Goal: Communication & Community: Answer question/provide support

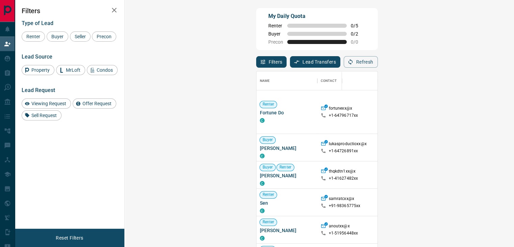
click at [52, 101] on span "Viewing Request" at bounding box center [49, 103] width 40 height 5
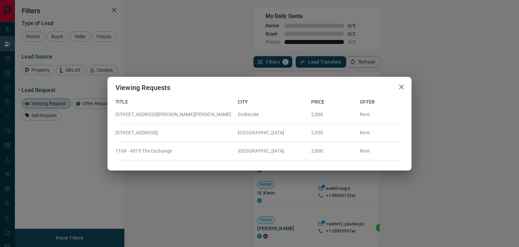
click at [399, 87] on icon "button" at bounding box center [401, 87] width 8 height 8
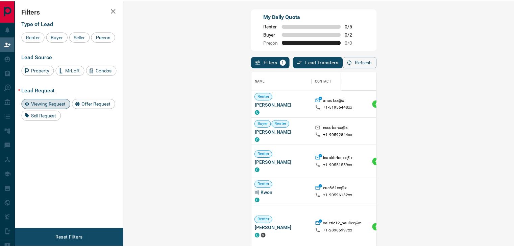
scroll to position [5, 5]
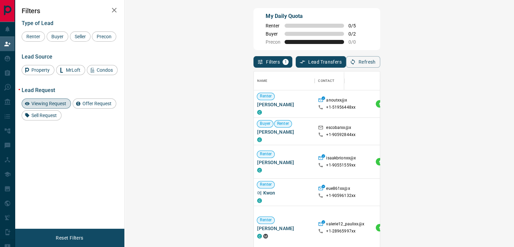
click at [115, 11] on icon "button" at bounding box center [114, 10] width 8 height 8
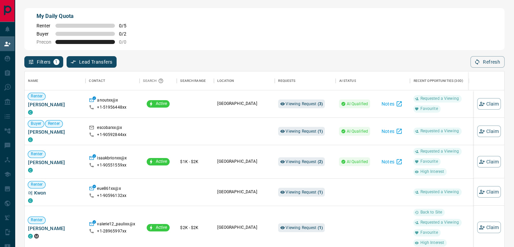
scroll to position [181, 474]
click at [393, 106] on button "Notes" at bounding box center [391, 103] width 29 height 11
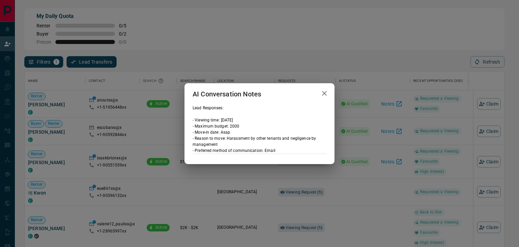
click at [325, 93] on icon "button" at bounding box center [324, 93] width 8 height 8
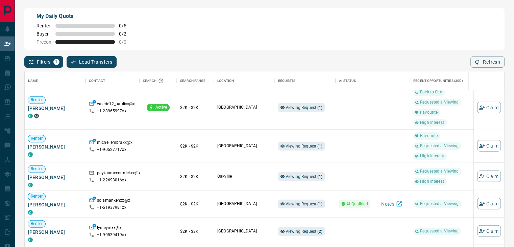
scroll to position [169, 0]
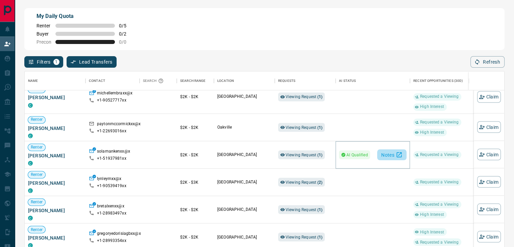
click at [391, 152] on button "Notes" at bounding box center [391, 154] width 29 height 11
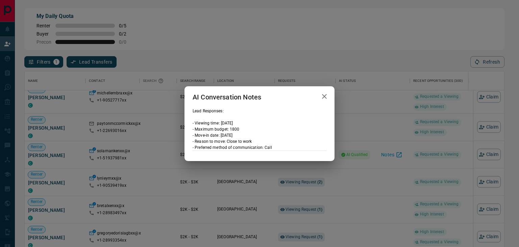
click at [324, 97] on icon "button" at bounding box center [324, 96] width 5 height 5
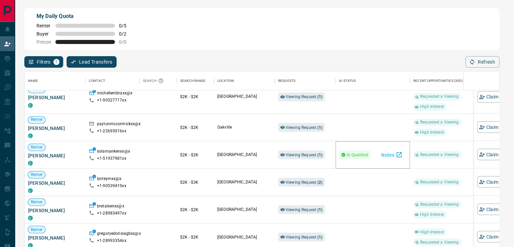
scroll to position [5, 5]
click at [312, 179] on span "Viewing Request ( 2 )" at bounding box center [304, 181] width 37 height 7
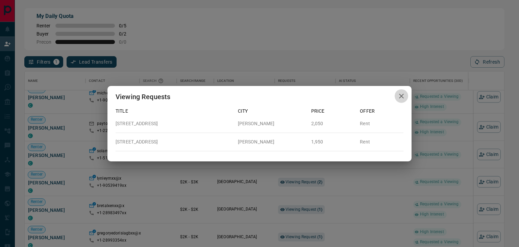
click at [401, 95] on icon "button" at bounding box center [401, 96] width 5 height 5
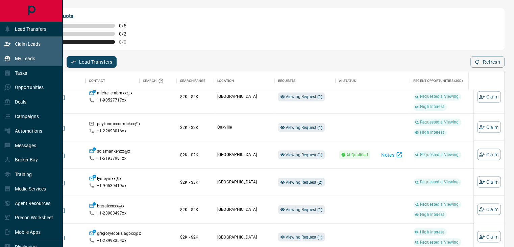
click at [13, 59] on div "My Leads" at bounding box center [19, 58] width 31 height 11
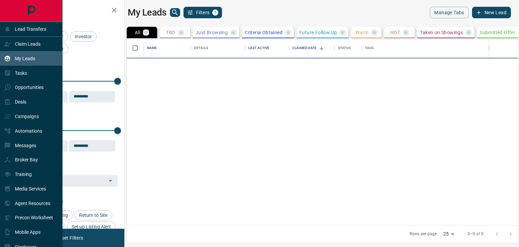
scroll to position [181, 386]
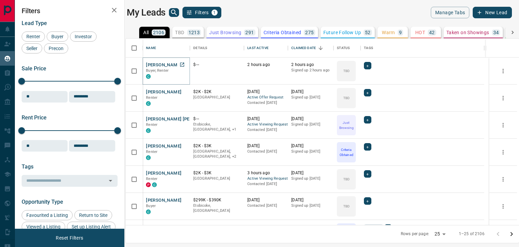
click at [166, 64] on button "[PERSON_NAME]" at bounding box center [163, 65] width 35 height 6
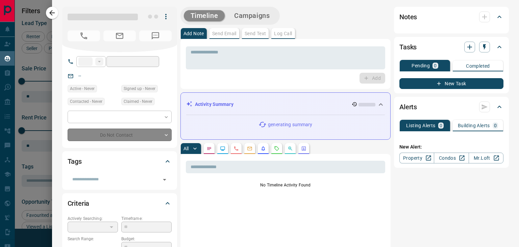
type input "**"
type input "**********"
type input "**"
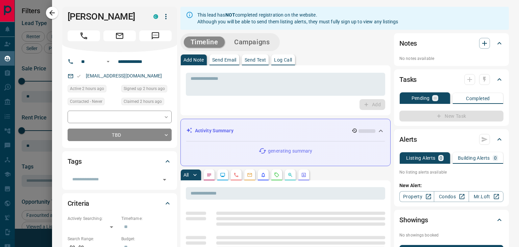
click at [274, 172] on icon "Requests" at bounding box center [276, 174] width 5 height 5
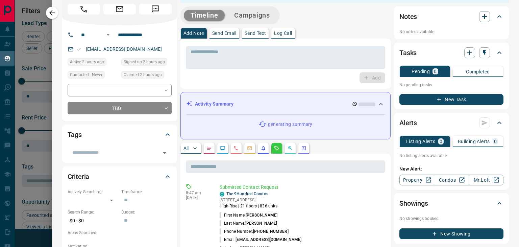
scroll to position [68, 0]
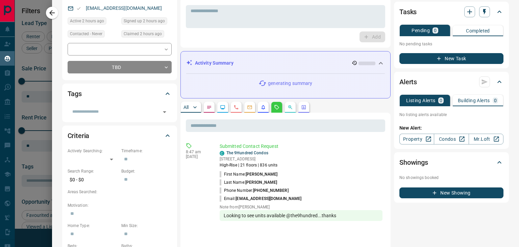
click at [185, 105] on p "All" at bounding box center [185, 107] width 5 height 5
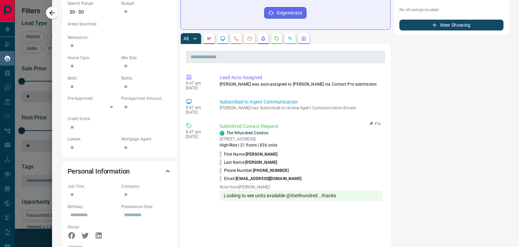
scroll to position [237, 0]
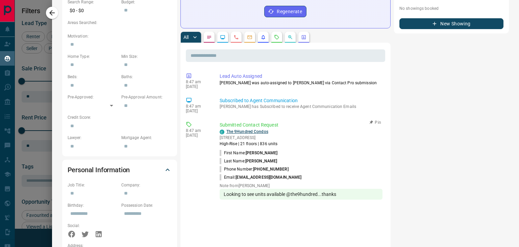
click at [243, 129] on link "The 9Hundred Condos" at bounding box center [247, 131] width 42 height 5
click at [51, 12] on icon "button" at bounding box center [52, 13] width 8 height 8
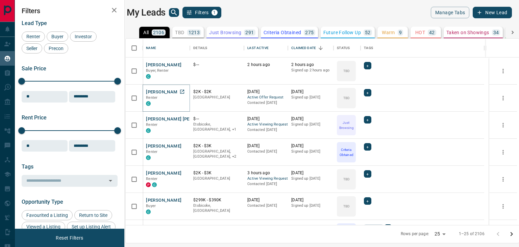
click at [154, 89] on button "[PERSON_NAME]" at bounding box center [163, 92] width 35 height 6
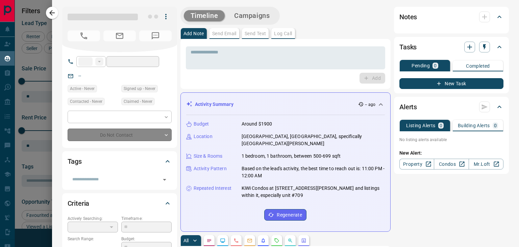
type input "**"
type input "**********"
type input "**"
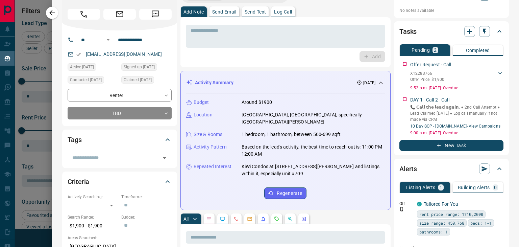
scroll to position [34, 0]
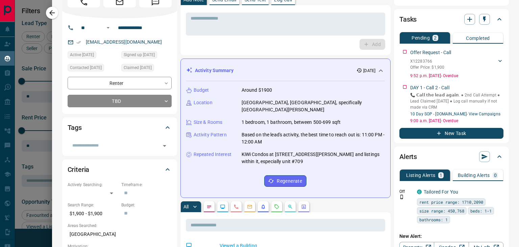
drag, startPoint x: 248, startPoint y: 197, endPoint x: 342, endPoint y: 73, distance: 155.6
click at [248, 205] on icon "Emails" at bounding box center [249, 207] width 4 height 4
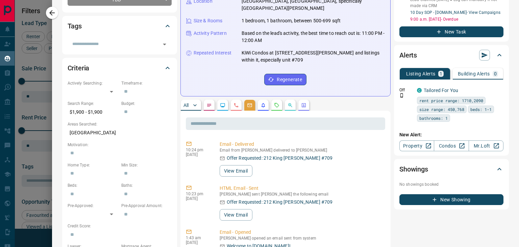
scroll to position [0, 0]
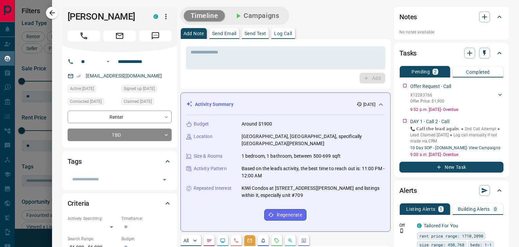
click at [227, 36] on button "Send Email" at bounding box center [225, 33] width 30 height 11
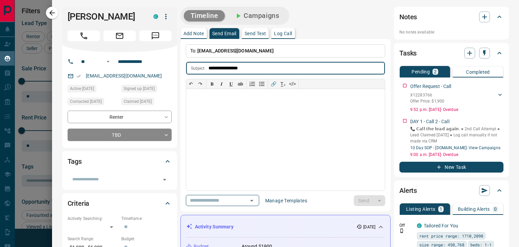
type input "**********"
click at [251, 103] on div at bounding box center [285, 139] width 199 height 101
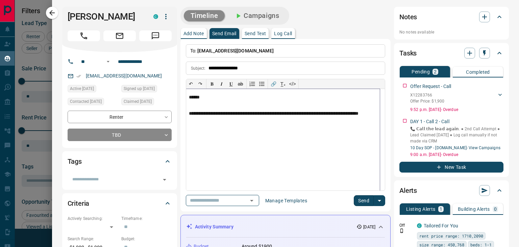
click at [209, 113] on p "**********" at bounding box center [283, 116] width 189 height 11
click at [362, 201] on button "Send" at bounding box center [364, 200] width 20 height 11
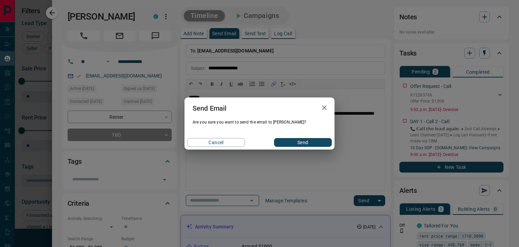
click at [302, 147] on div "Cancel Send" at bounding box center [260, 142] width 150 height 14
click at [302, 146] on div "Cancel Send" at bounding box center [260, 142] width 150 height 14
click at [303, 142] on button "Send" at bounding box center [303, 142] width 58 height 9
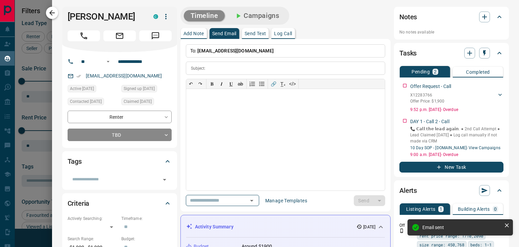
click at [54, 13] on icon "button" at bounding box center [51, 12] width 5 height 5
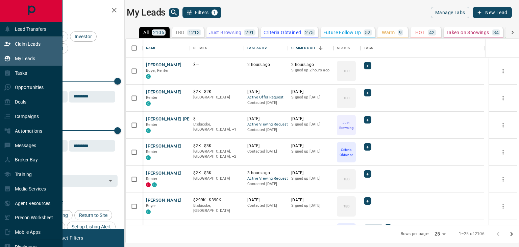
click at [18, 42] on p "Claim Leads" at bounding box center [28, 43] width 26 height 5
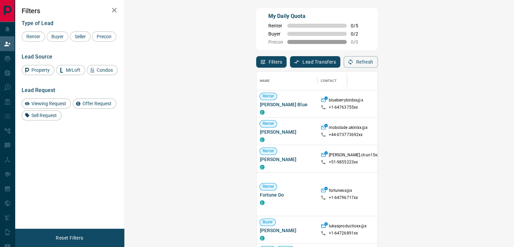
scroll to position [181, 369]
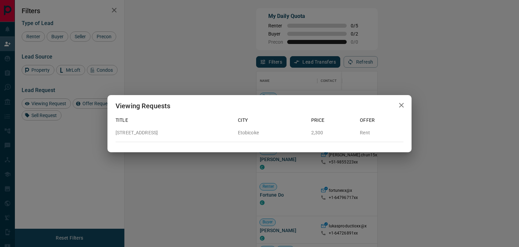
click at [403, 107] on icon "button" at bounding box center [401, 105] width 5 height 5
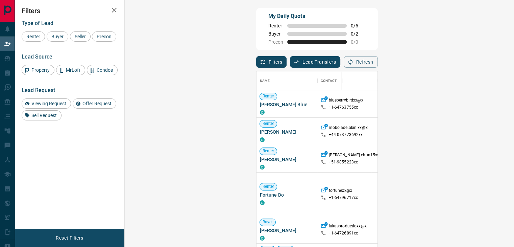
scroll to position [5, 5]
click at [43, 99] on div "Viewing Request" at bounding box center [46, 103] width 49 height 10
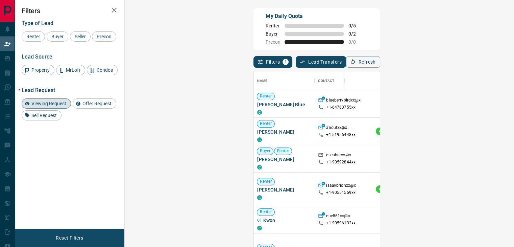
click at [43, 99] on div "Viewing Request" at bounding box center [46, 103] width 49 height 10
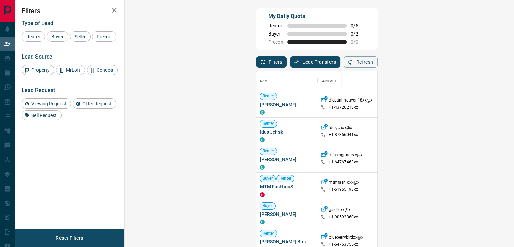
scroll to position [181, 369]
